Goal: Task Accomplishment & Management: Complete application form

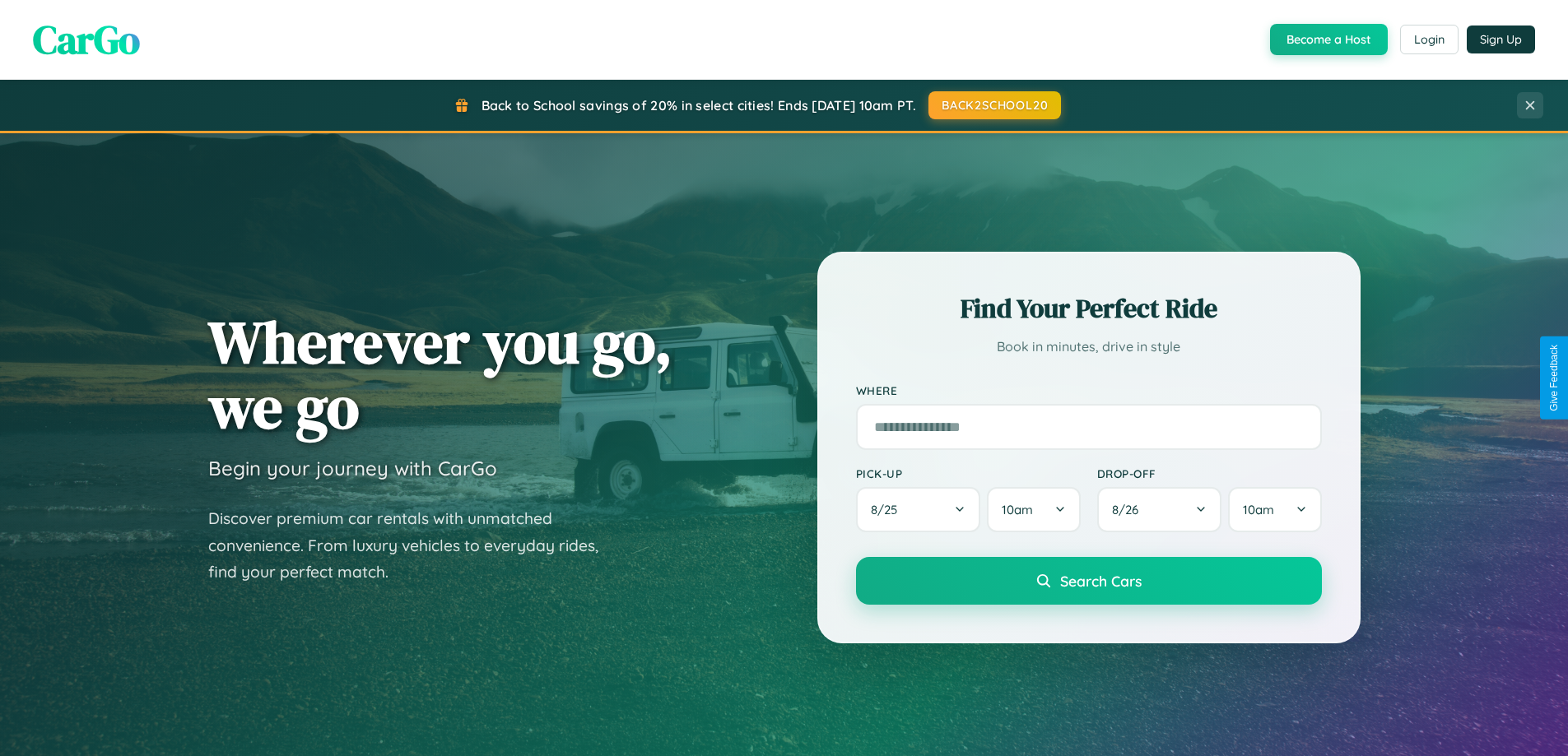
scroll to position [1133, 0]
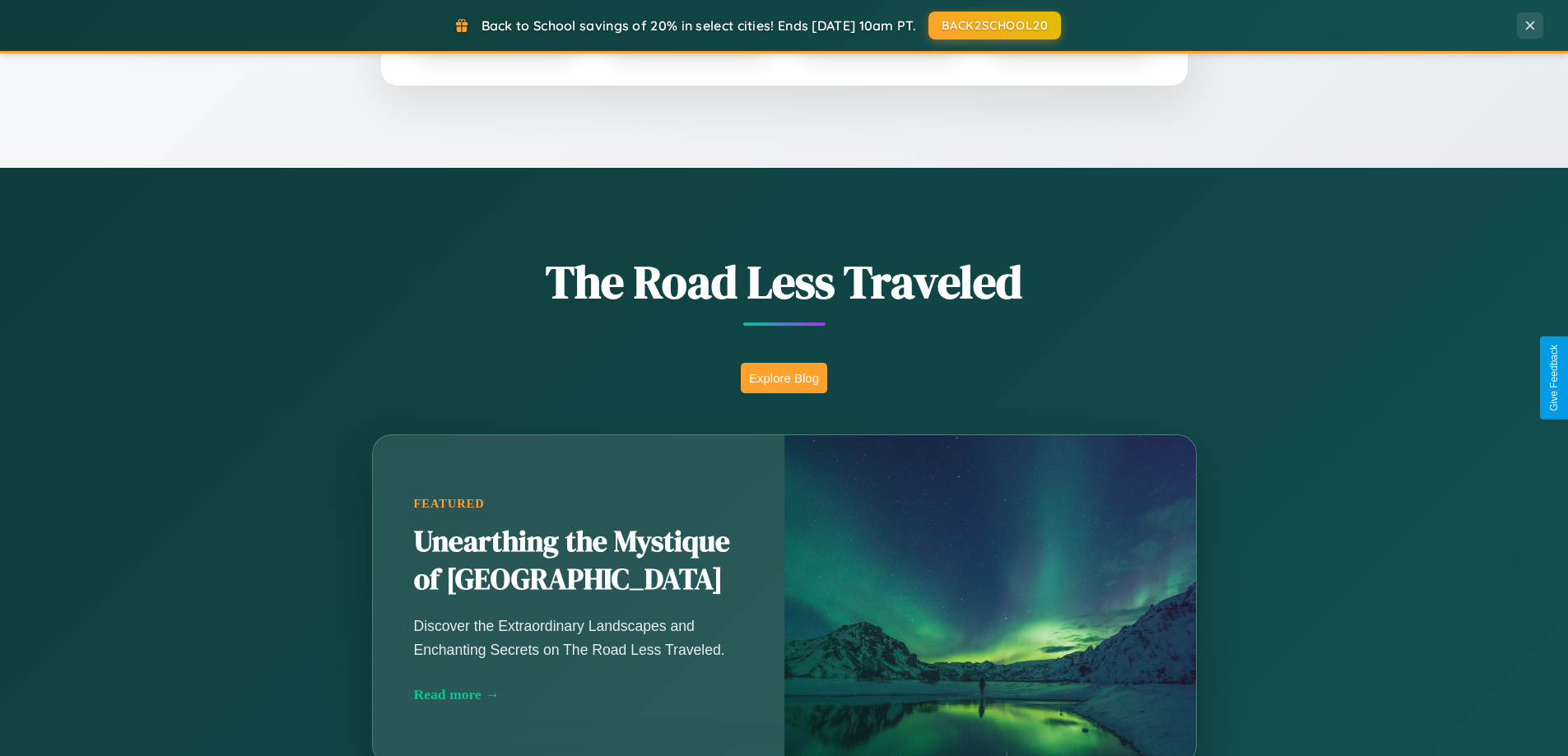
click at [784, 378] on button "Explore Blog" at bounding box center [784, 378] width 86 height 31
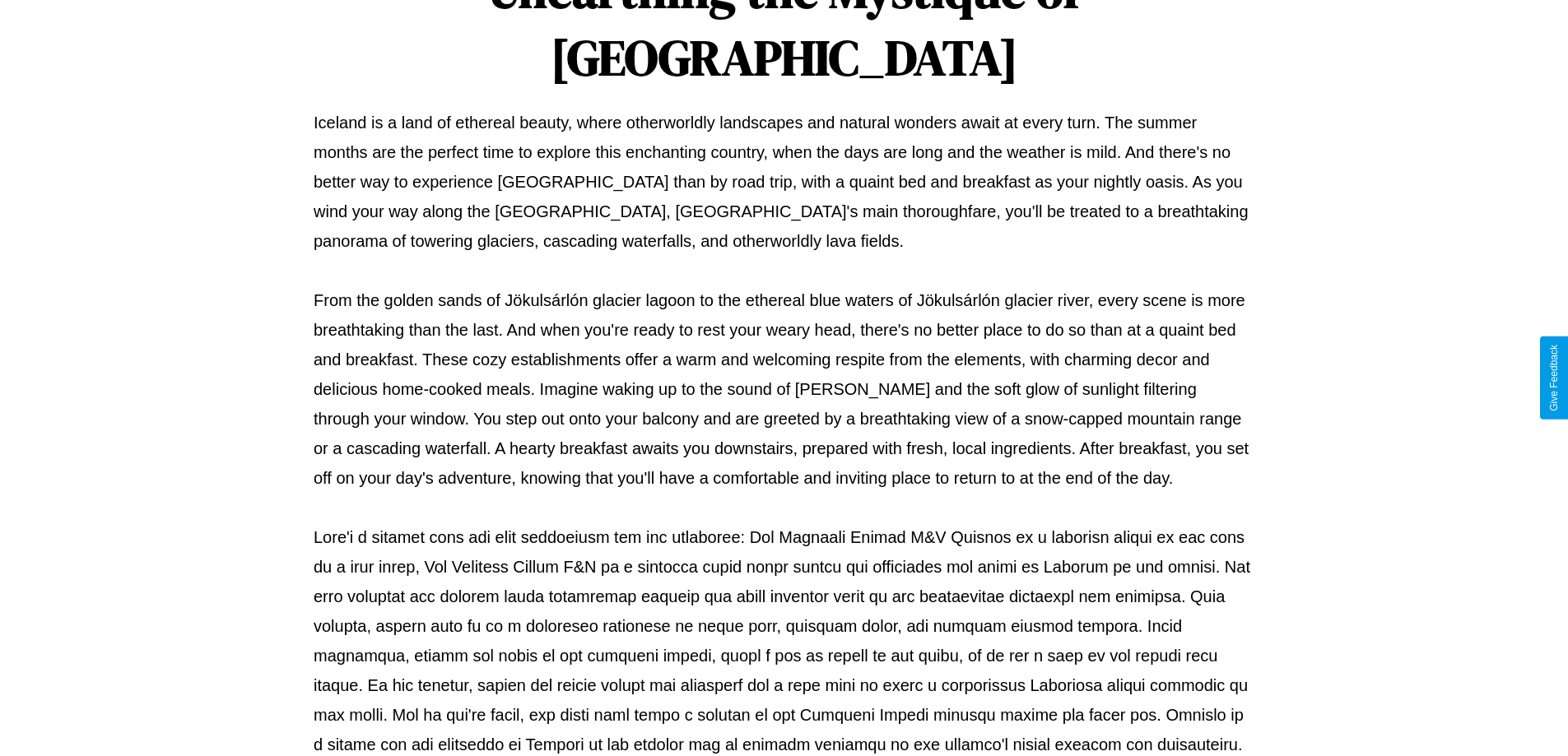
scroll to position [532, 0]
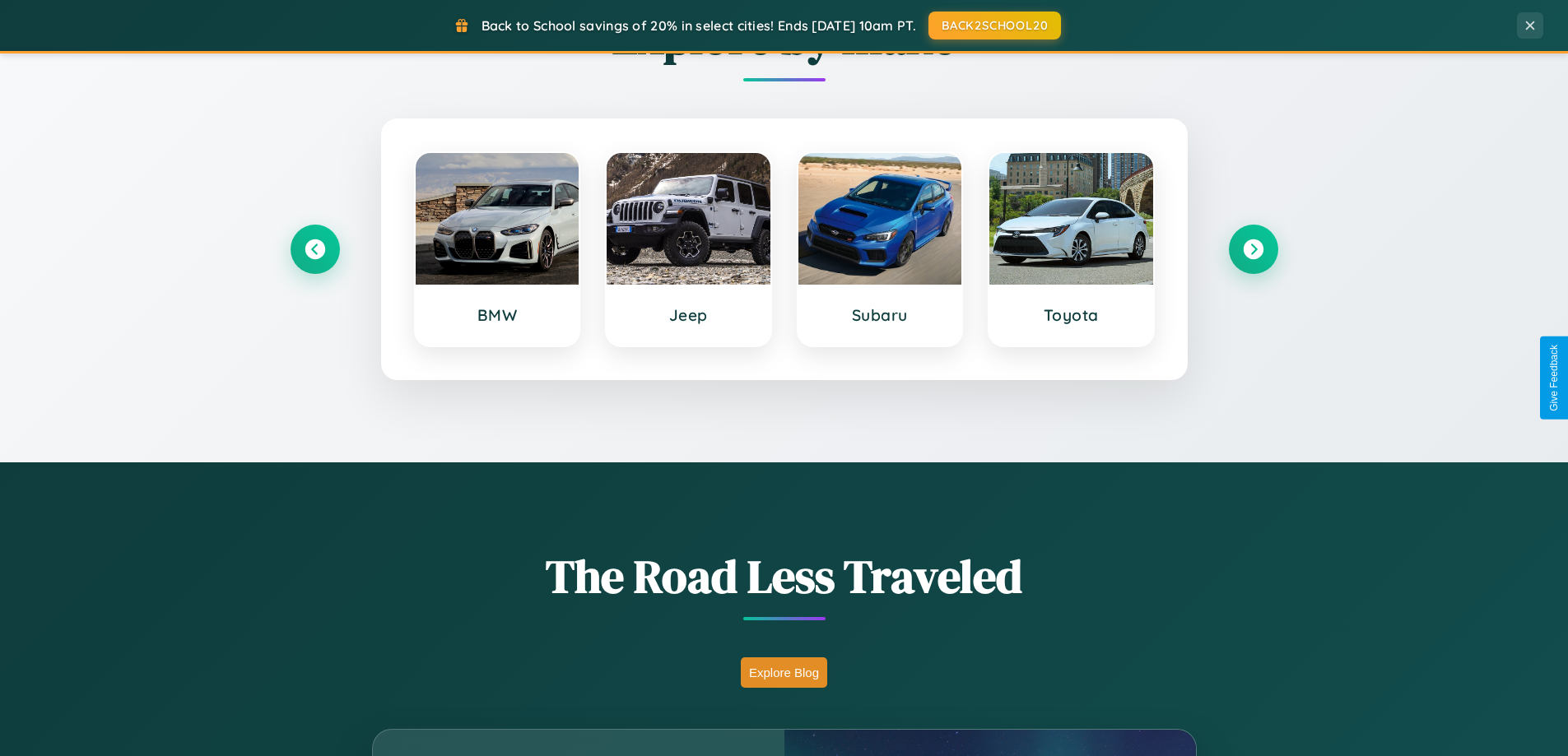
scroll to position [709, 0]
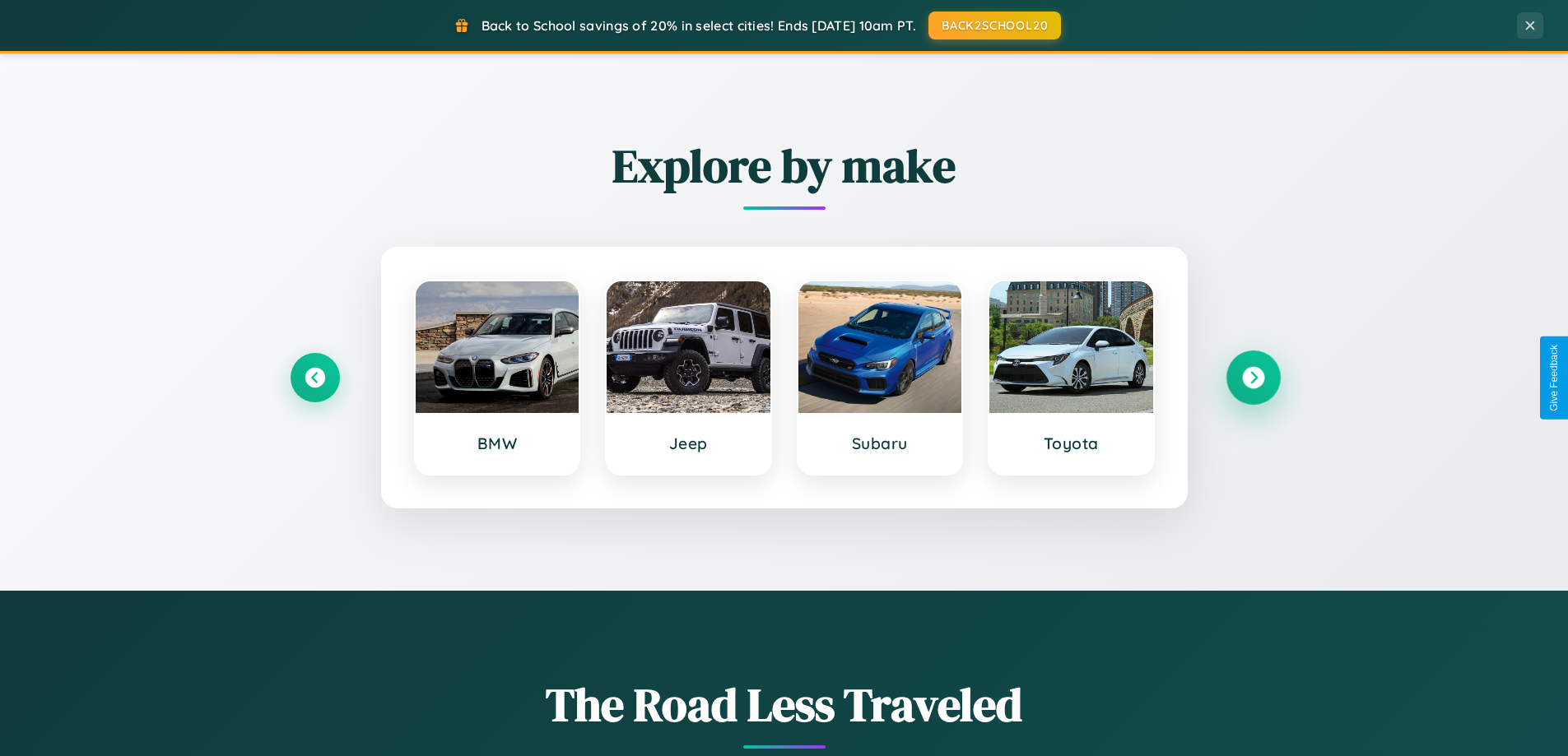
click at [1253, 378] on icon at bounding box center [1253, 378] width 23 height 23
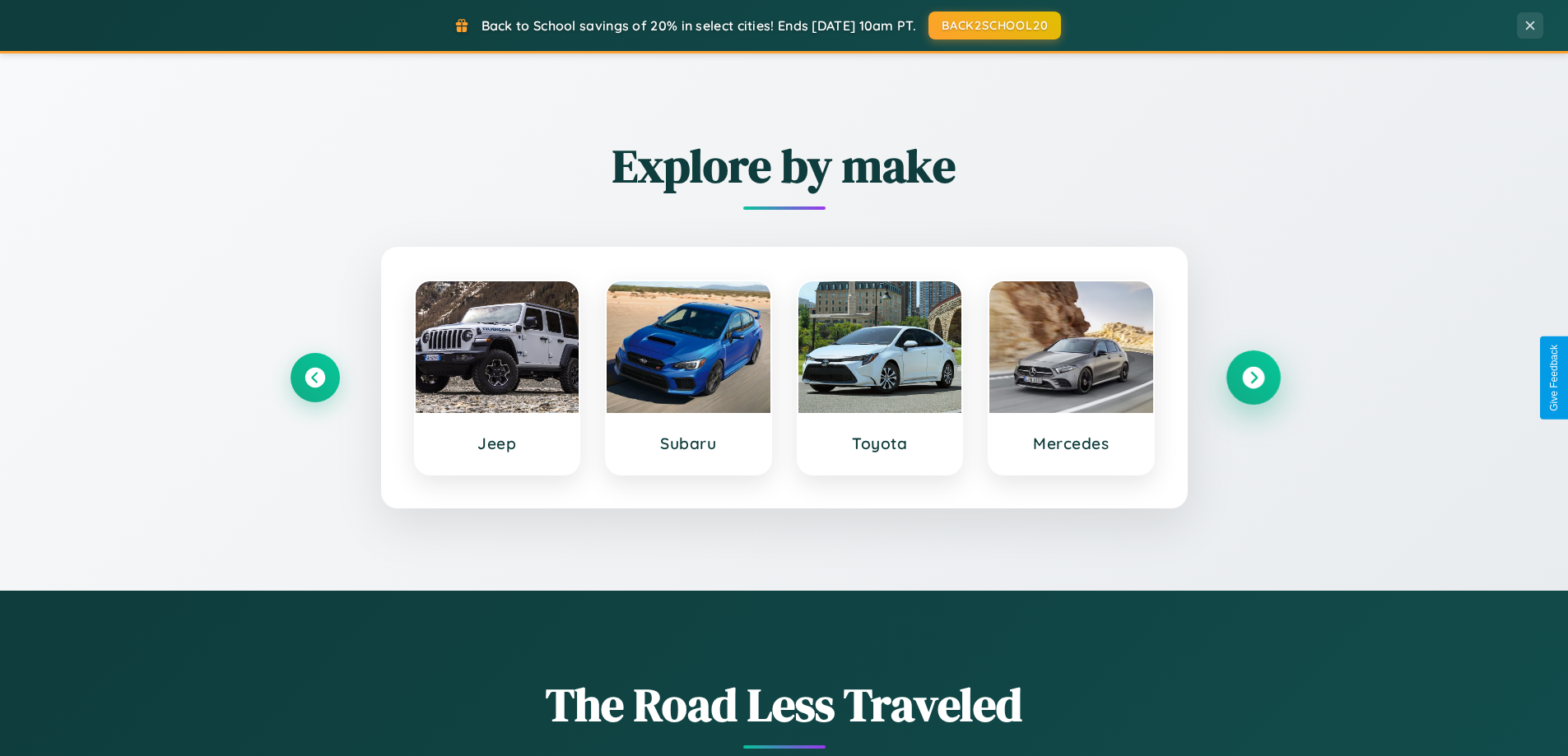
click at [1253, 378] on icon at bounding box center [1253, 378] width 23 height 23
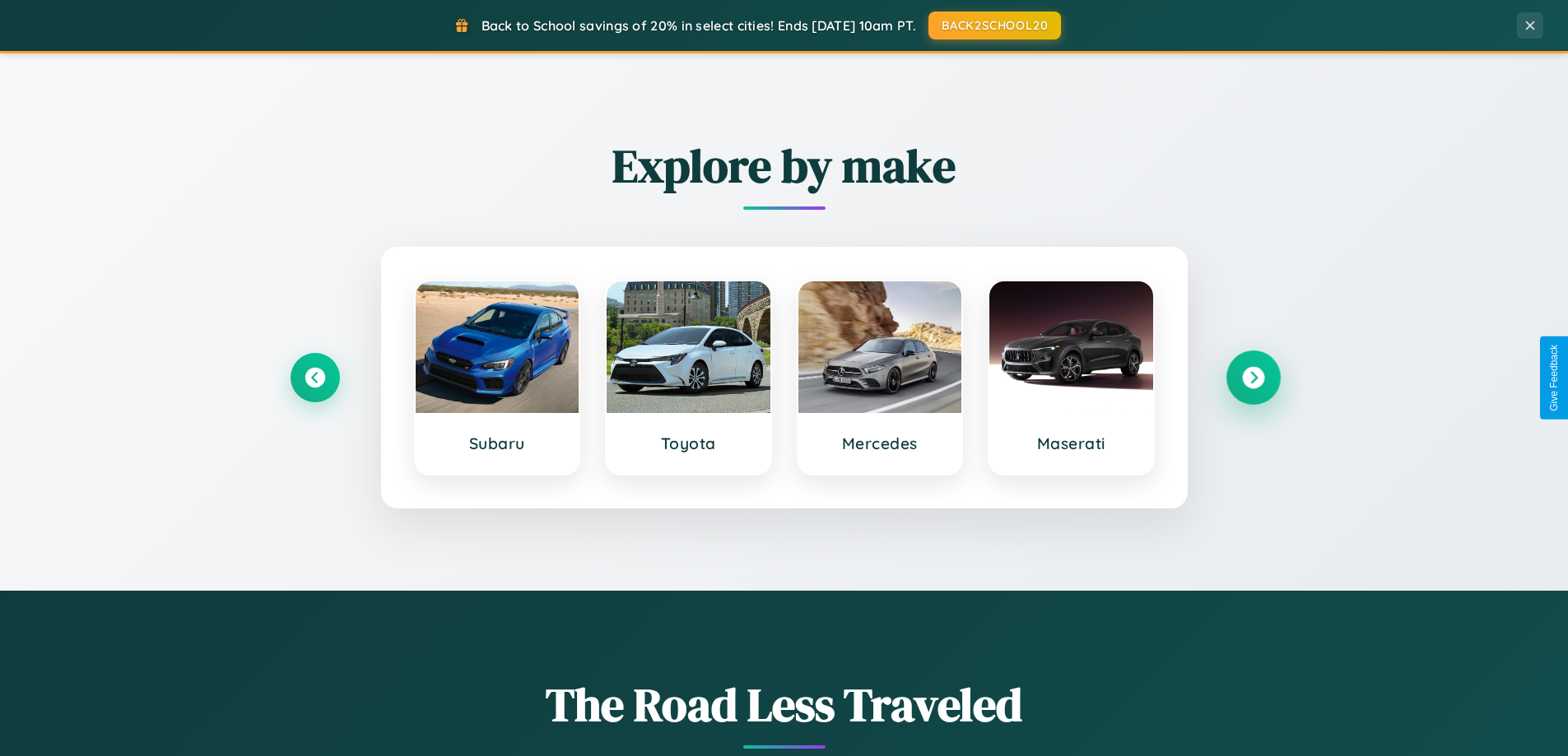
click at [1253, 378] on icon at bounding box center [1253, 378] width 23 height 23
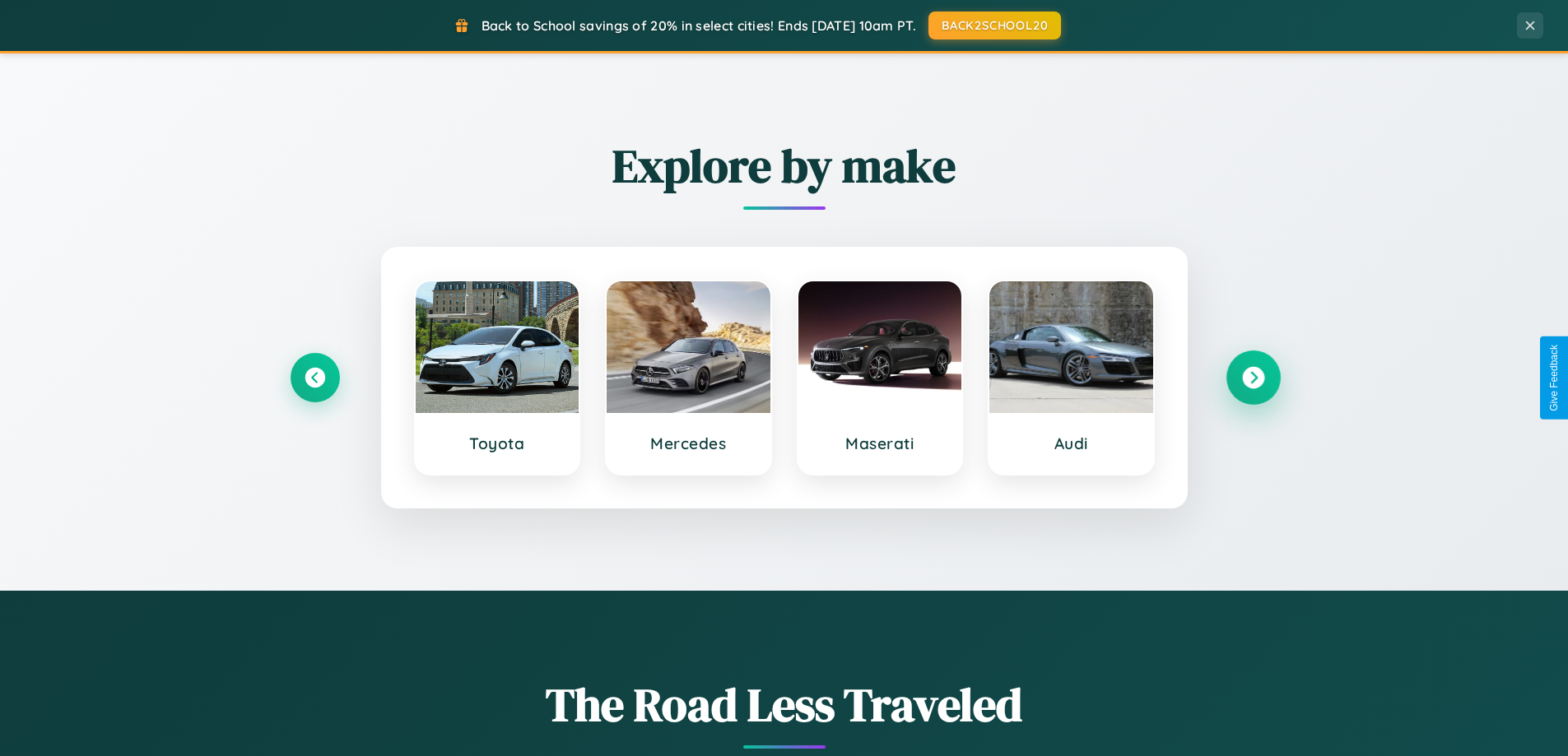
click at [1253, 378] on icon at bounding box center [1253, 378] width 23 height 23
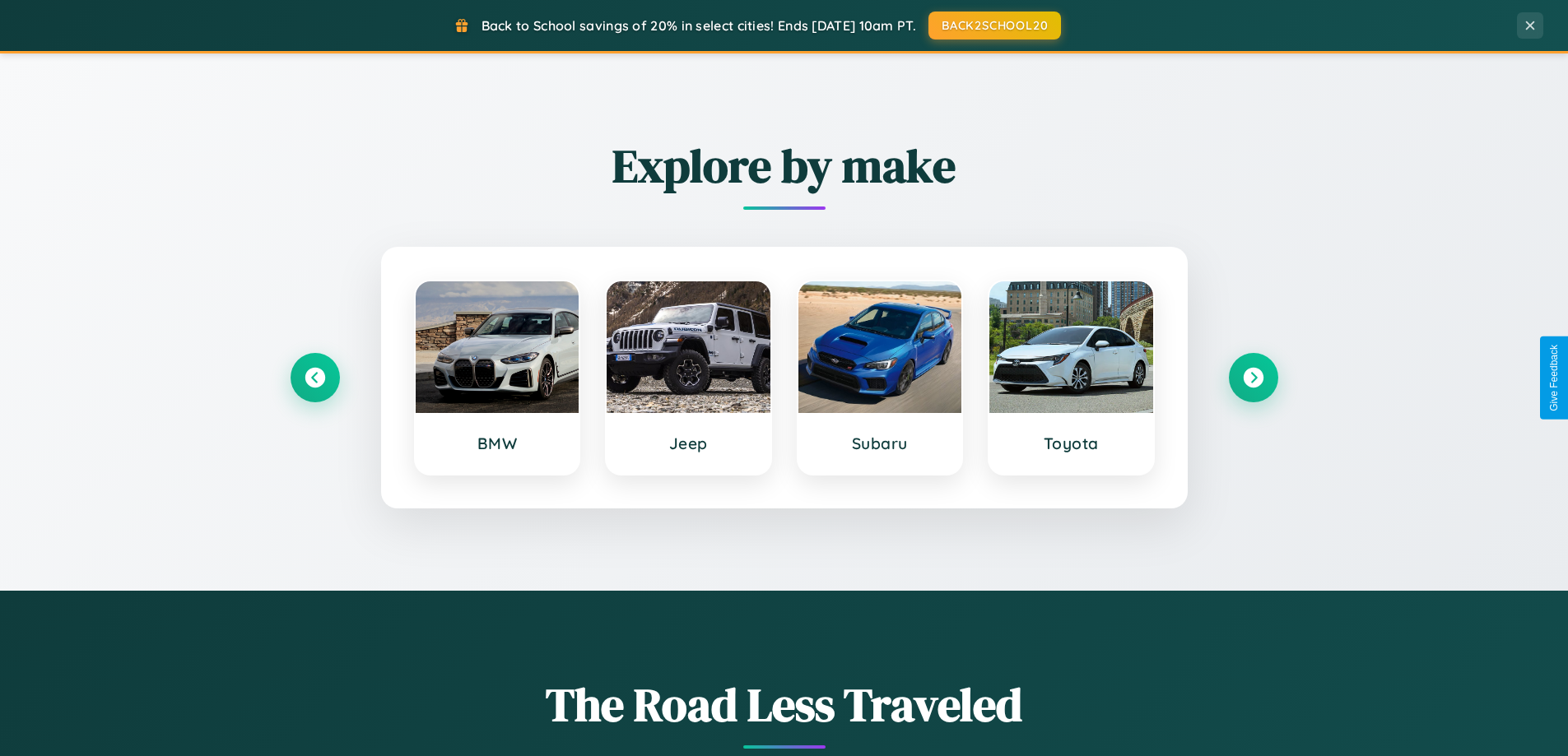
scroll to position [0, 0]
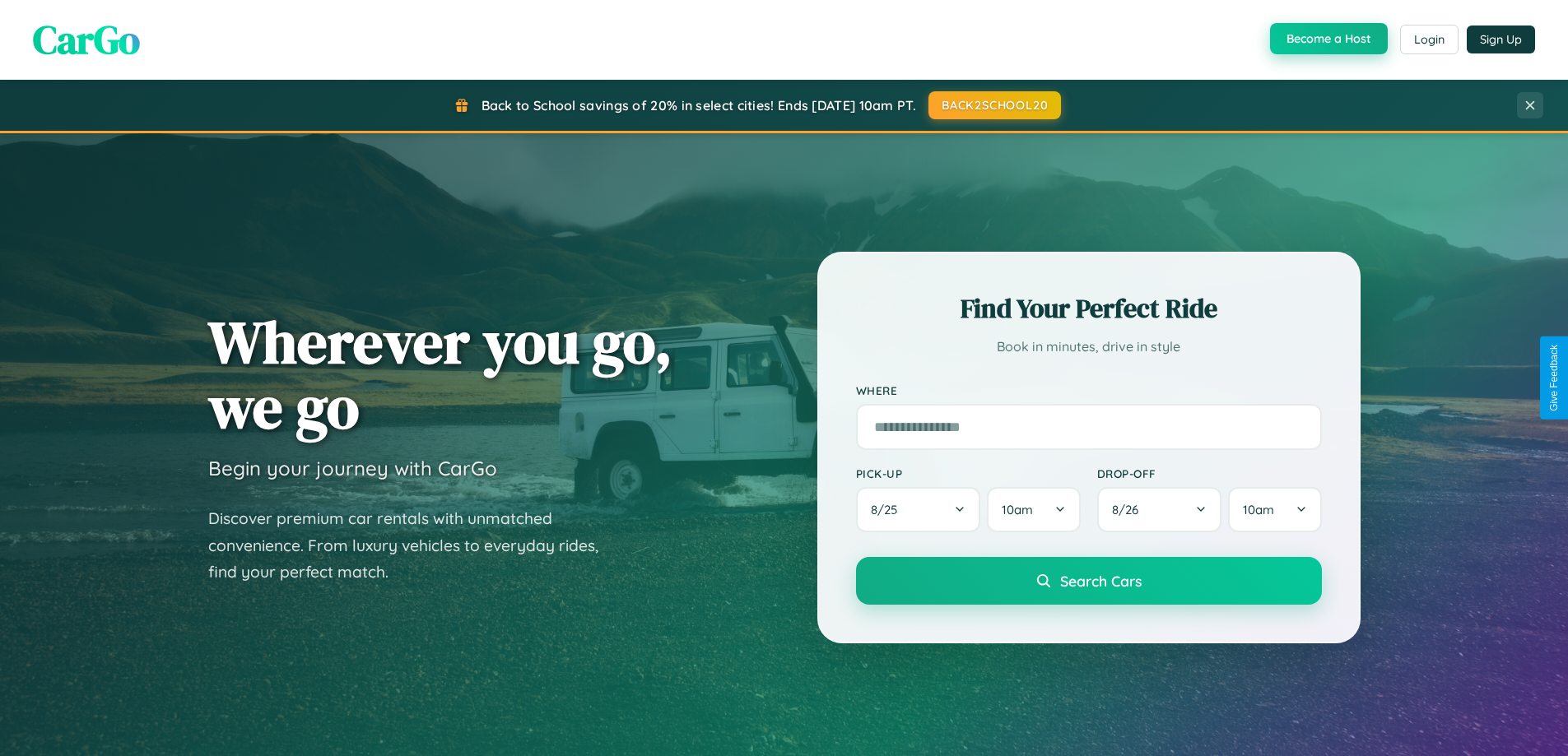
click at [1327, 40] on button "Become a Host" at bounding box center [1329, 38] width 118 height 32
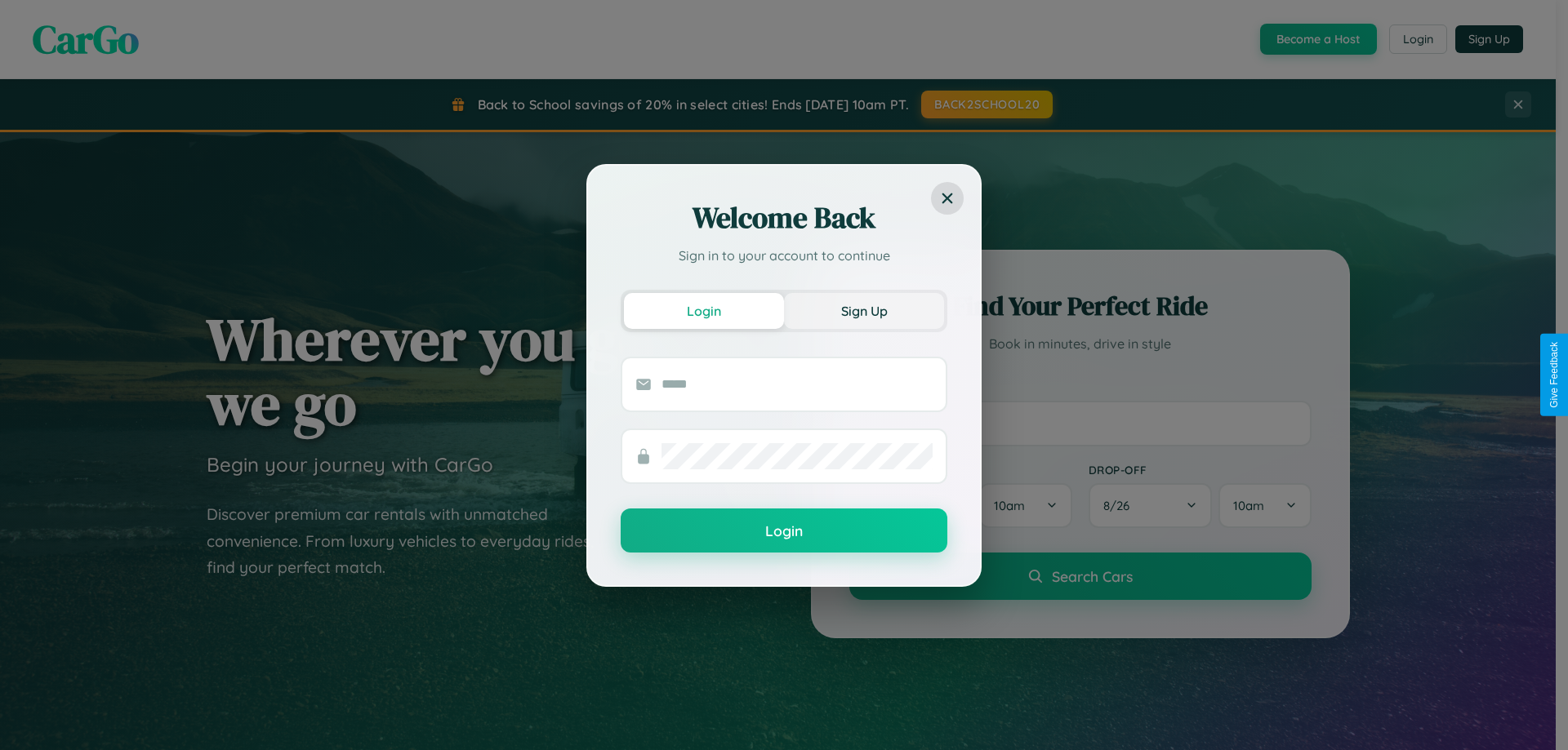
click at [864, 310] on button "Sign Up" at bounding box center [864, 311] width 160 height 36
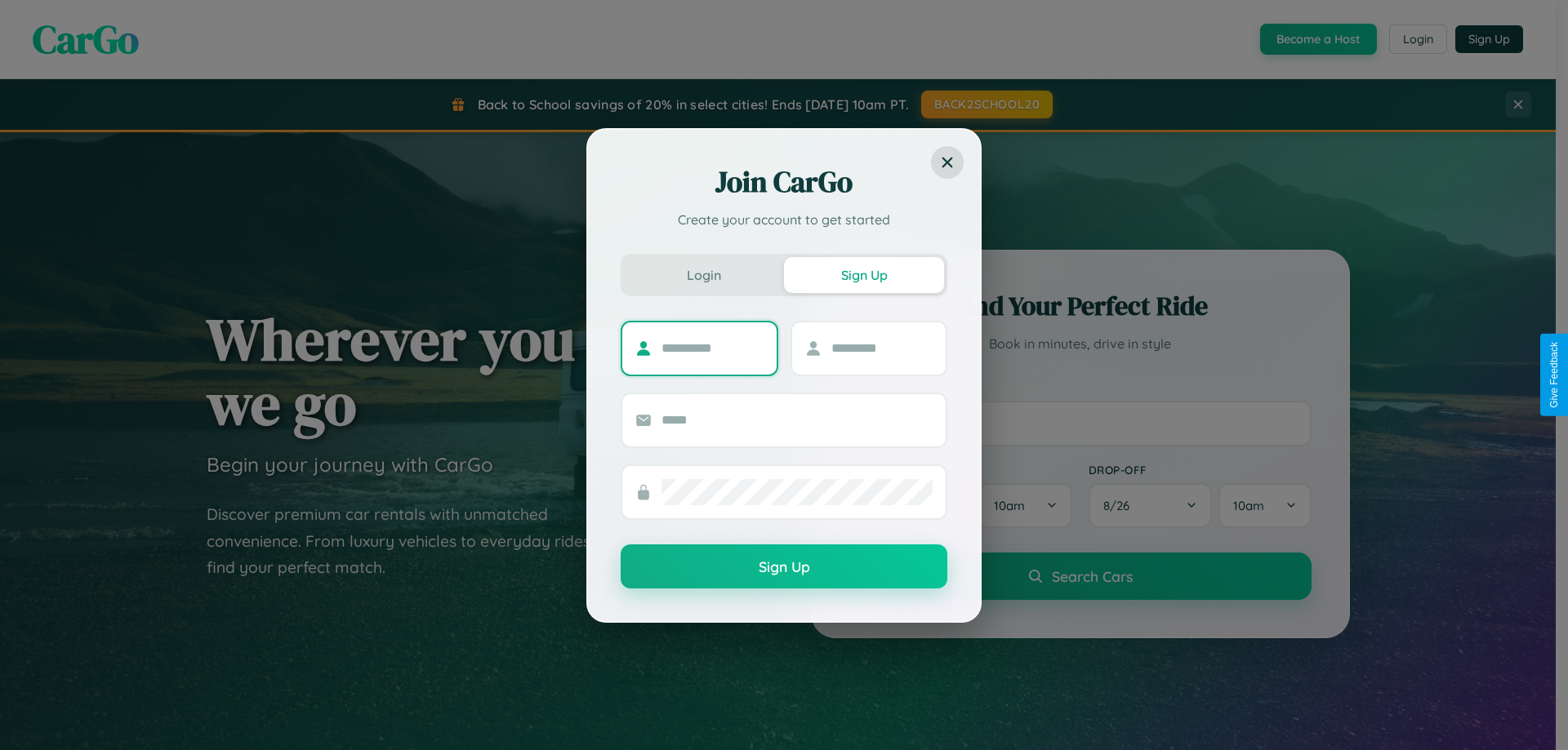
click at [713, 348] on input "text" at bounding box center [713, 349] width 102 height 26
type input "******"
click at [881, 348] on input "text" at bounding box center [882, 349] width 102 height 26
type input "*******"
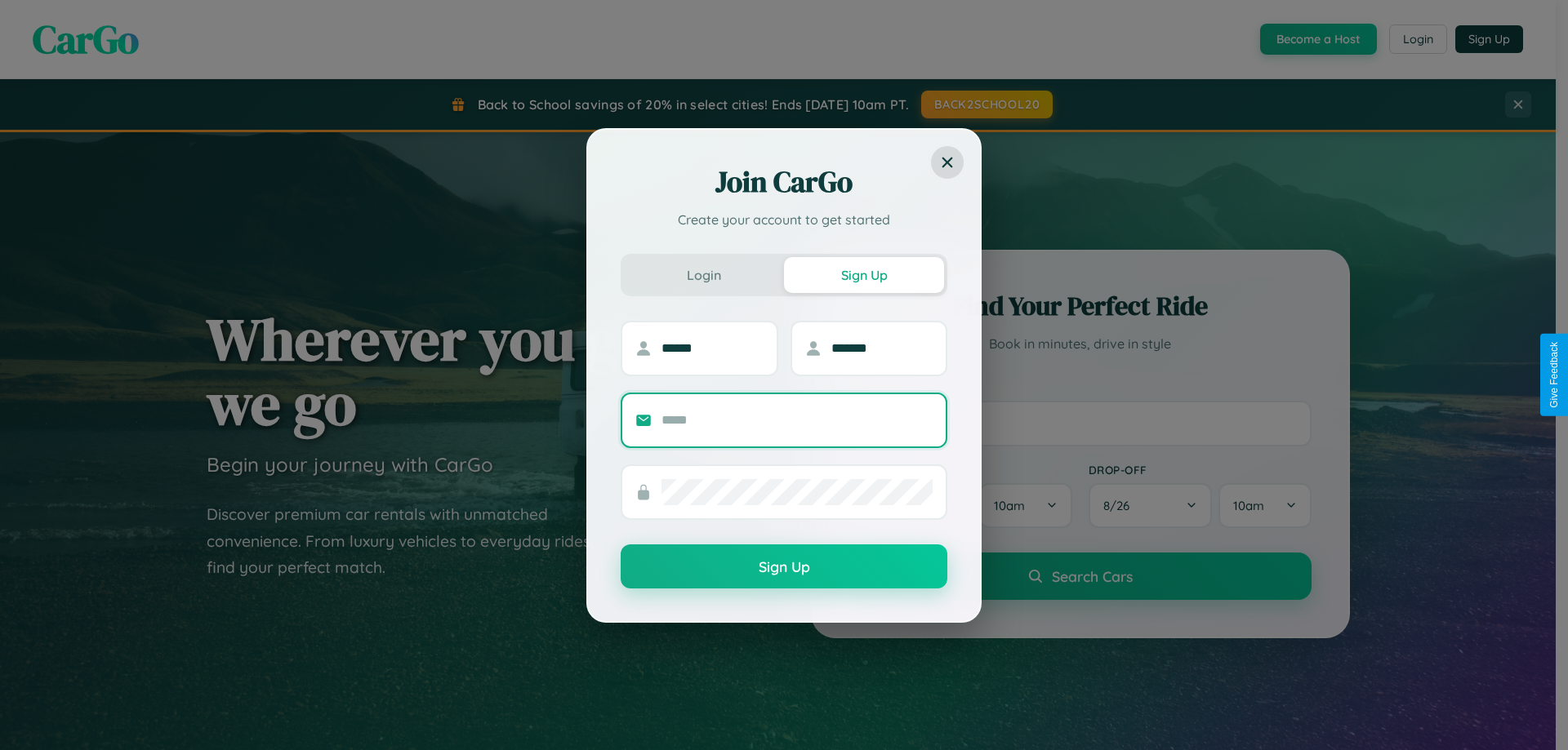
click at [797, 419] on input "text" at bounding box center [797, 420] width 271 height 26
type input "**********"
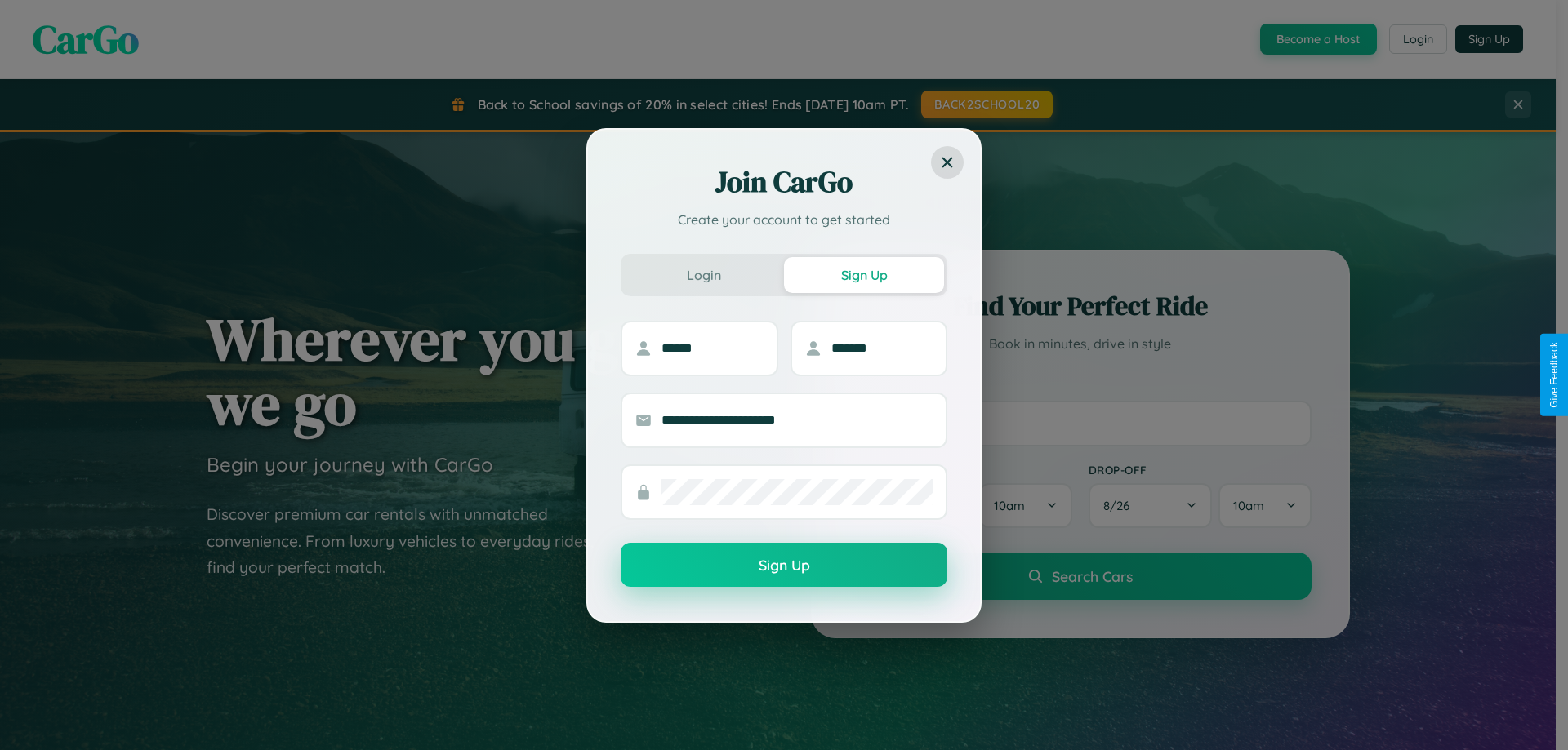
click at [784, 566] on button "Sign Up" at bounding box center [784, 564] width 327 height 44
